Goal: Task Accomplishment & Management: Complete application form

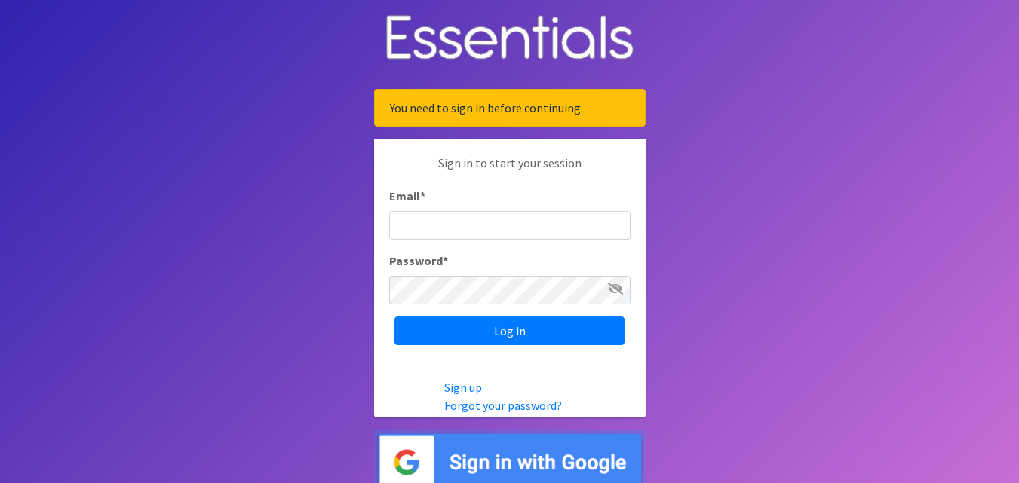
type input "[EMAIL_ADDRESS][DOMAIN_NAME]"
click at [465, 351] on div "Sign in to start your session Email * alexlaudisi@gmail.com Password * Log in" at bounding box center [509, 250] width 271 height 222
click at [473, 345] on div "Sign in to start your session Email * alexlaudisi@gmail.com Password * Log in" at bounding box center [509, 250] width 271 height 222
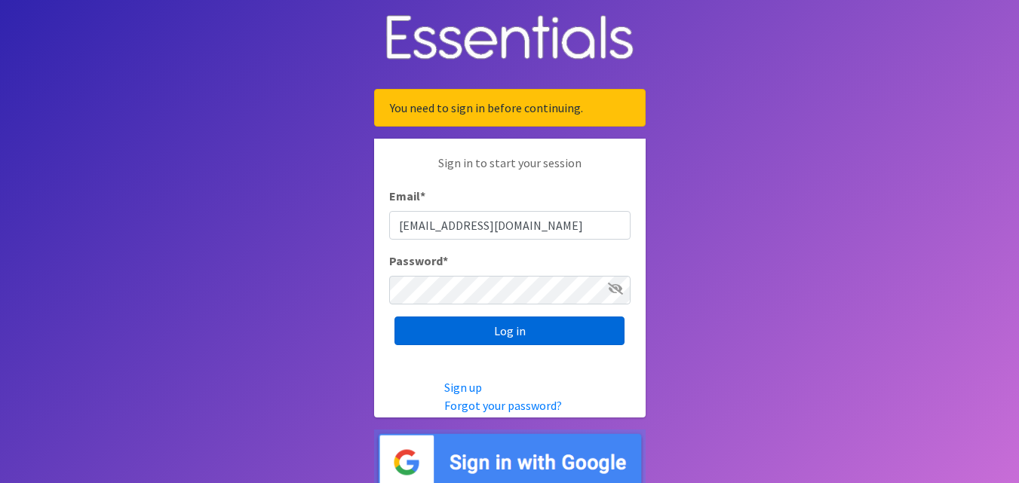
click at [478, 339] on input "Log in" at bounding box center [509, 331] width 230 height 29
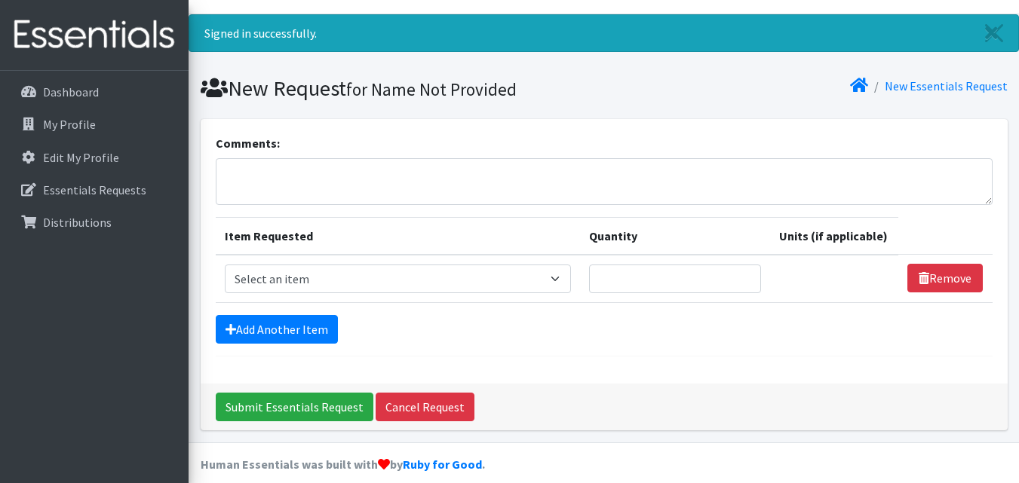
scroll to position [44, 0]
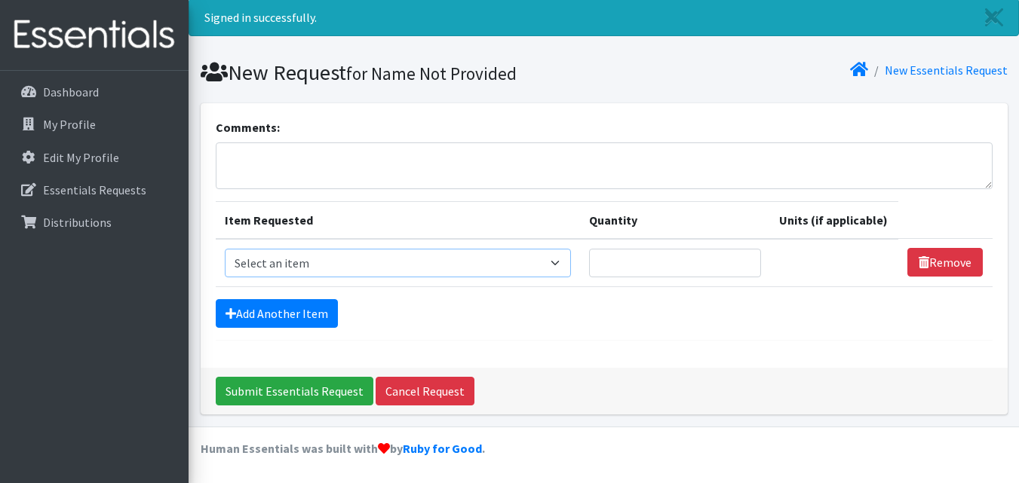
click at [541, 262] on select "Select an item # of Children this order will serve # of Individuals Living in H…" at bounding box center [398, 263] width 346 height 29
click at [574, 368] on div "Submit Essentials Request Cancel Request" at bounding box center [604, 391] width 807 height 47
click at [80, 119] on p "My Profile" at bounding box center [69, 124] width 53 height 15
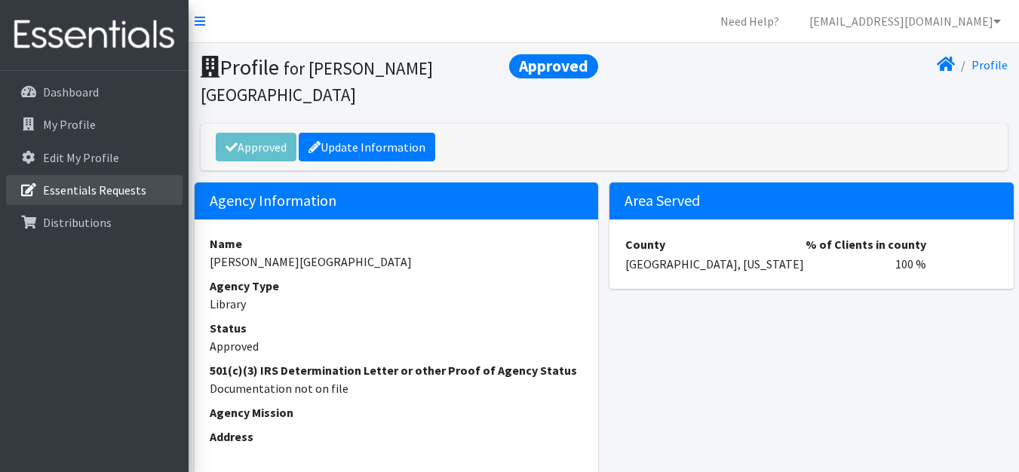
click at [120, 195] on p "Essentials Requests" at bounding box center [94, 189] width 103 height 15
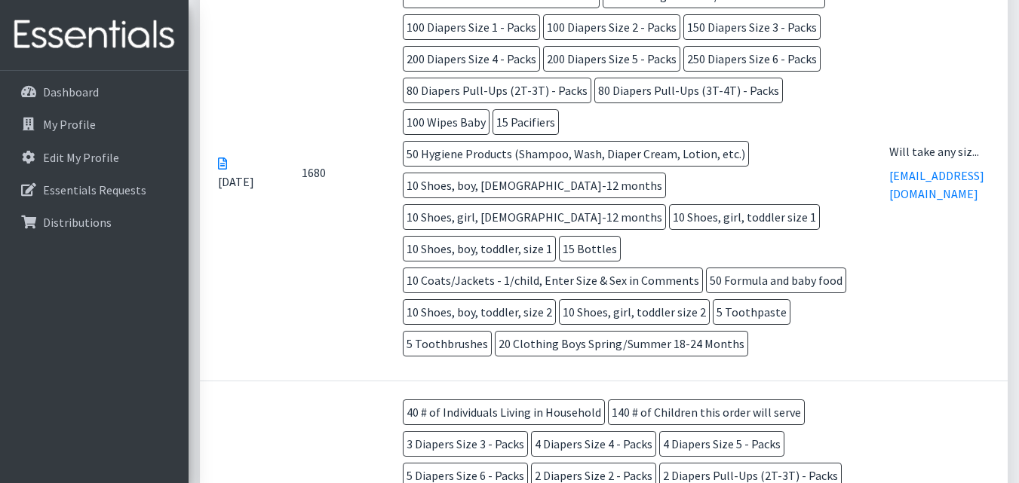
scroll to position [452, 0]
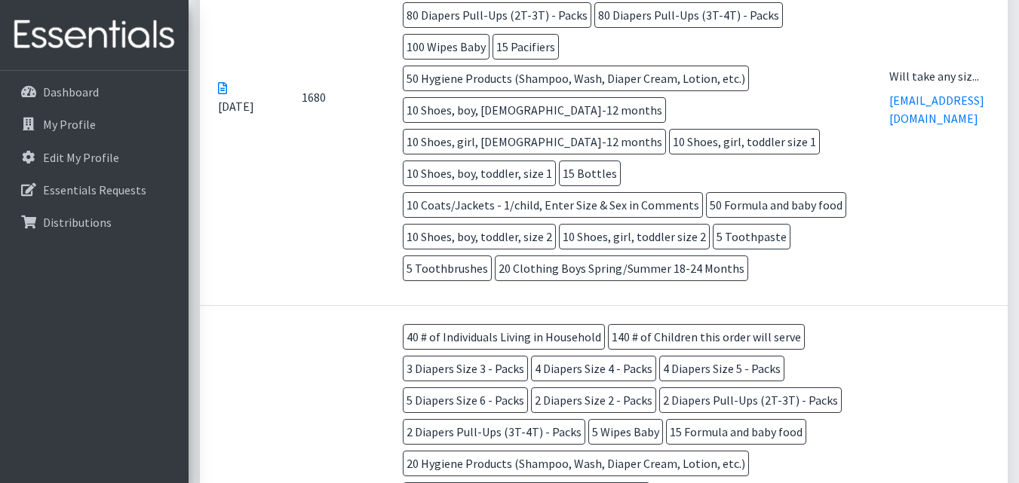
click at [905, 212] on td "Will take any siz... alexlaudisi@gmail.com" at bounding box center [939, 96] width 136 height 417
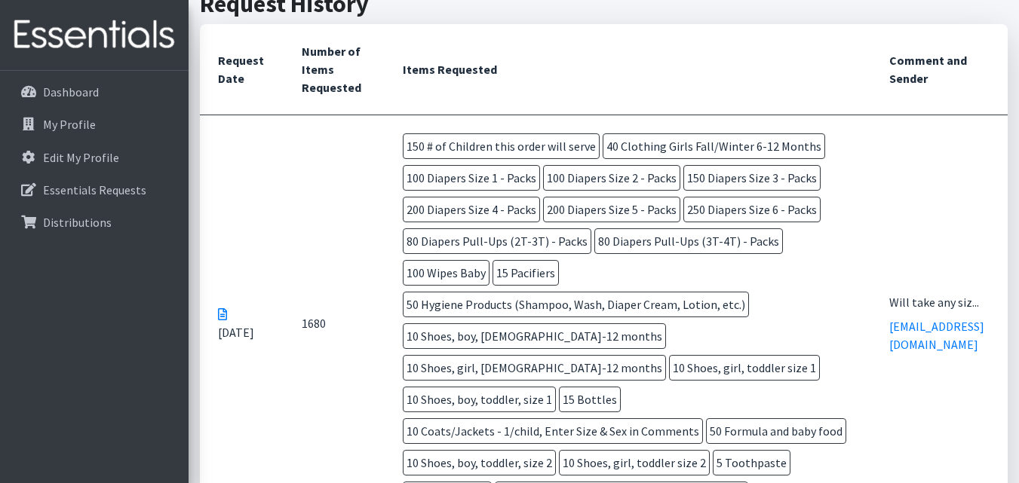
click at [222, 308] on icon at bounding box center [222, 314] width 9 height 12
drag, startPoint x: 314, startPoint y: 314, endPoint x: 333, endPoint y: 311, distance: 18.2
click at [333, 311] on td "1680" at bounding box center [334, 323] width 101 height 417
